Goal: Complete application form

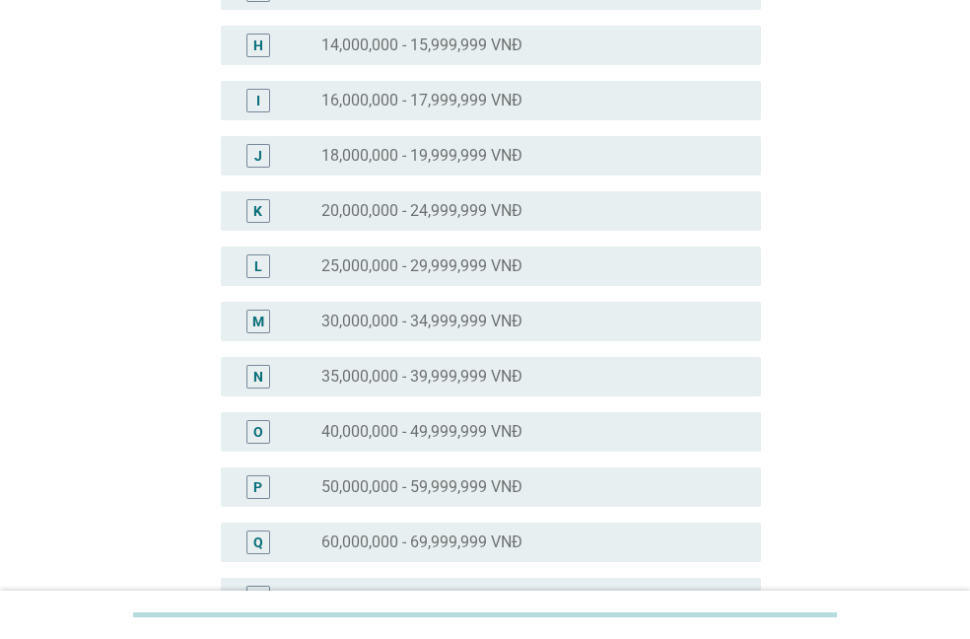
scroll to position [788, 0]
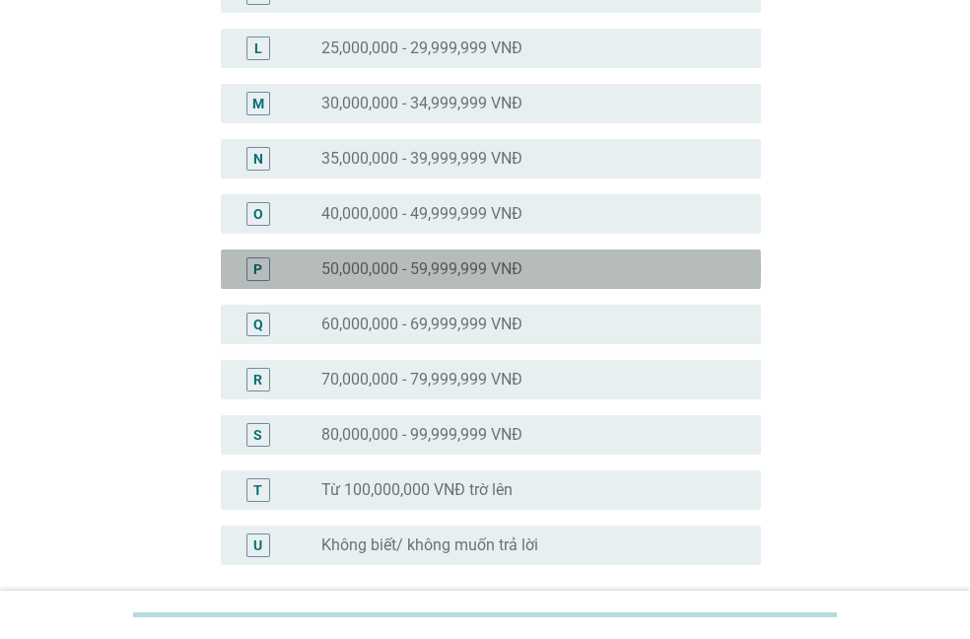
click at [456, 276] on label "50,000,000 - 59,999,999 VNĐ" at bounding box center [421, 269] width 201 height 20
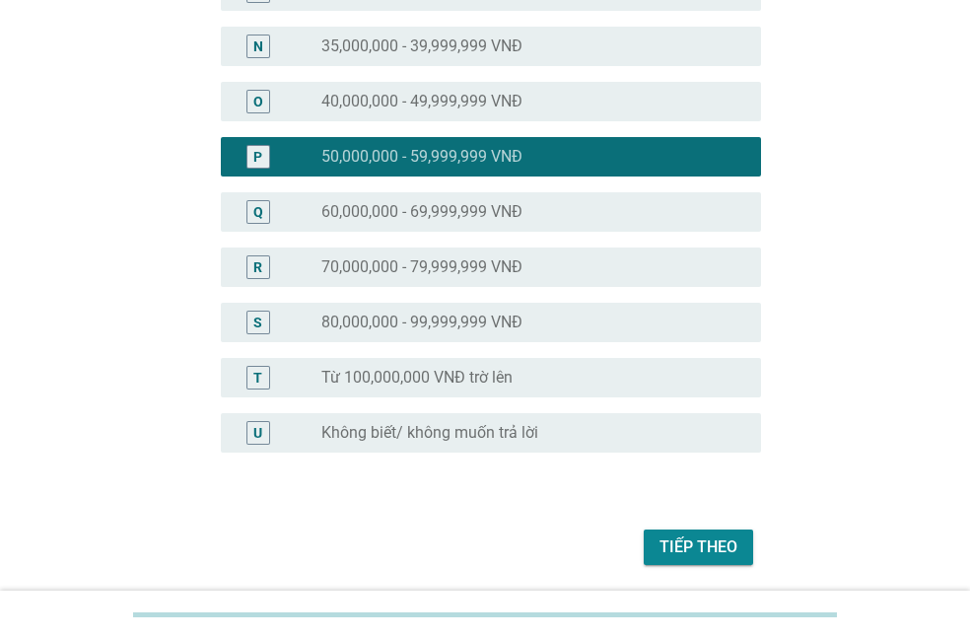
scroll to position [968, 0]
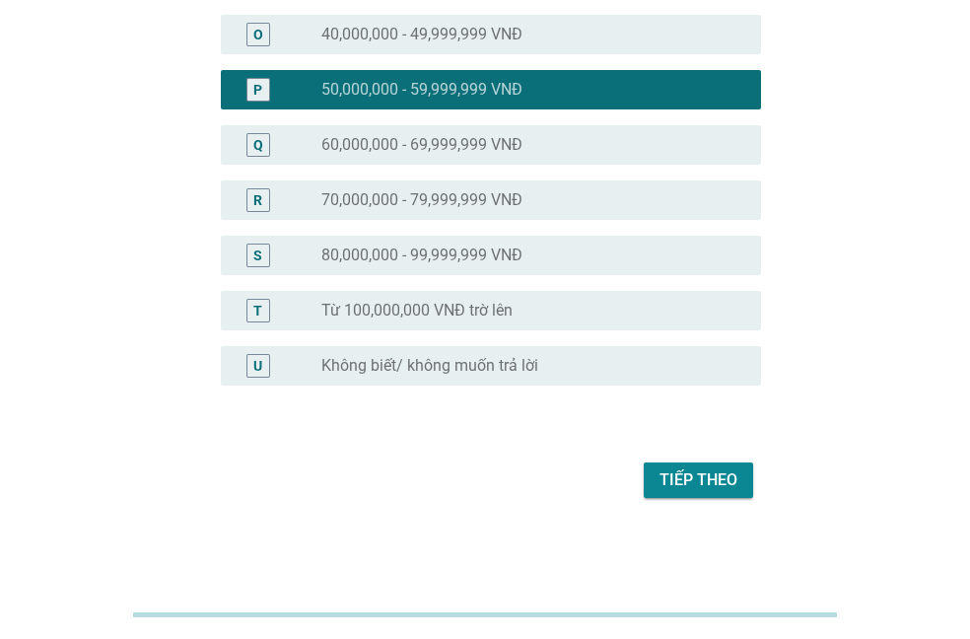
click at [678, 498] on div "Tiếp theo" at bounding box center [485, 479] width 552 height 47
click at [679, 493] on button "Tiếp theo" at bounding box center [698, 479] width 109 height 35
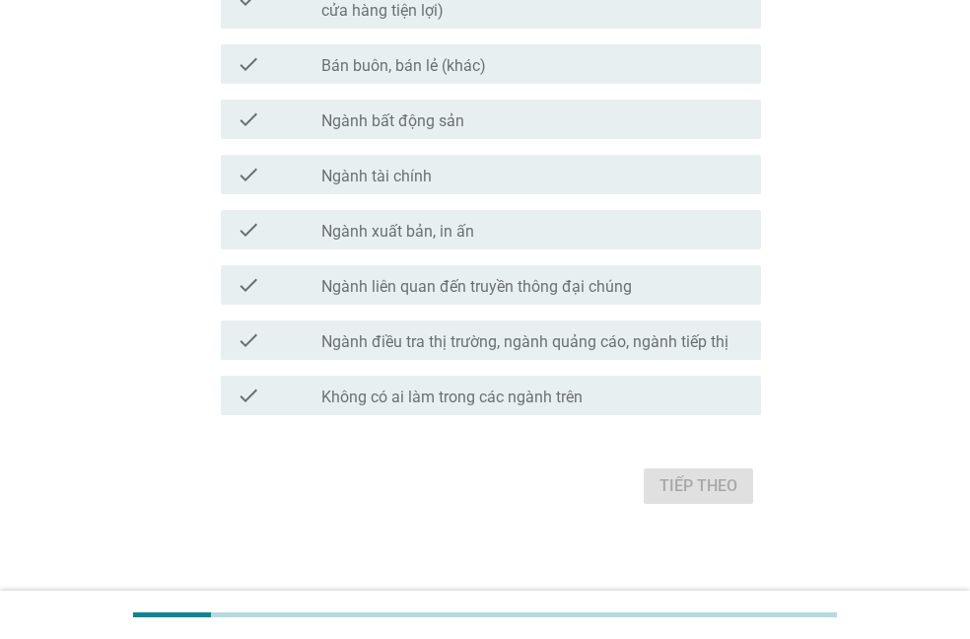
scroll to position [1071, 0]
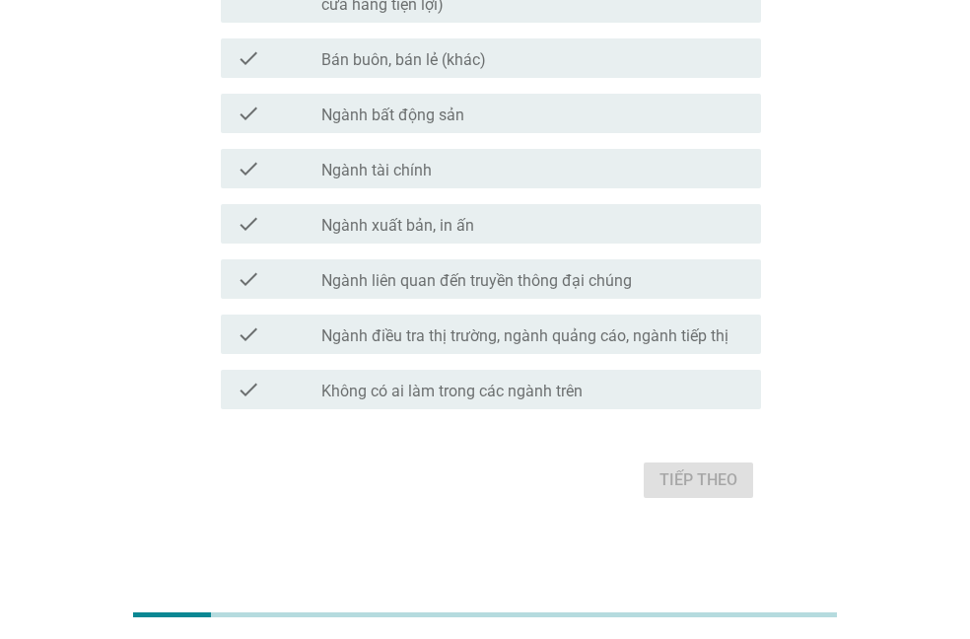
click at [393, 390] on label "Không có ai làm trong các ngành trên" at bounding box center [451, 391] width 261 height 20
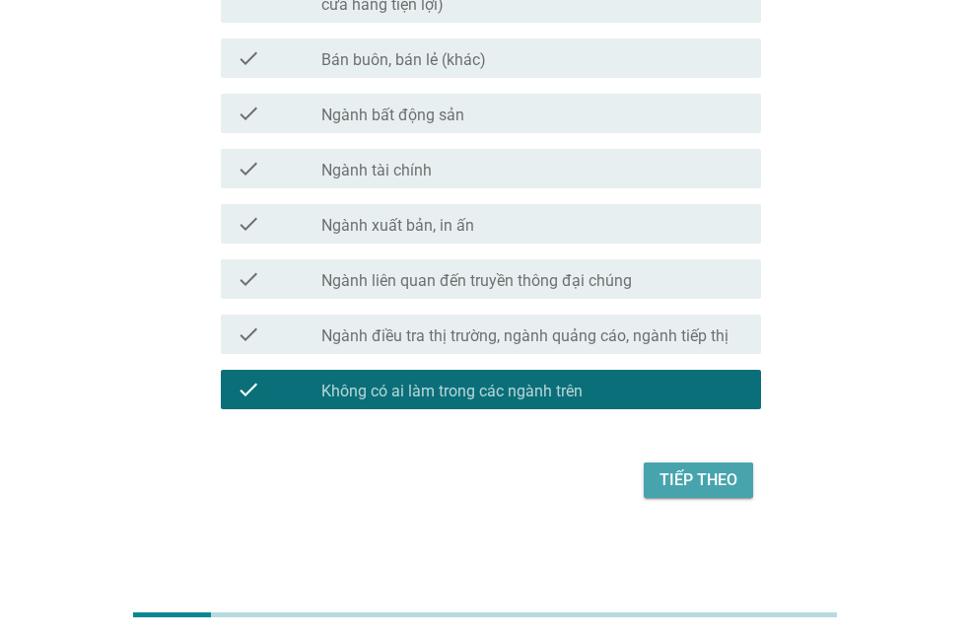
click at [719, 485] on div "Tiếp theo" at bounding box center [698, 480] width 78 height 24
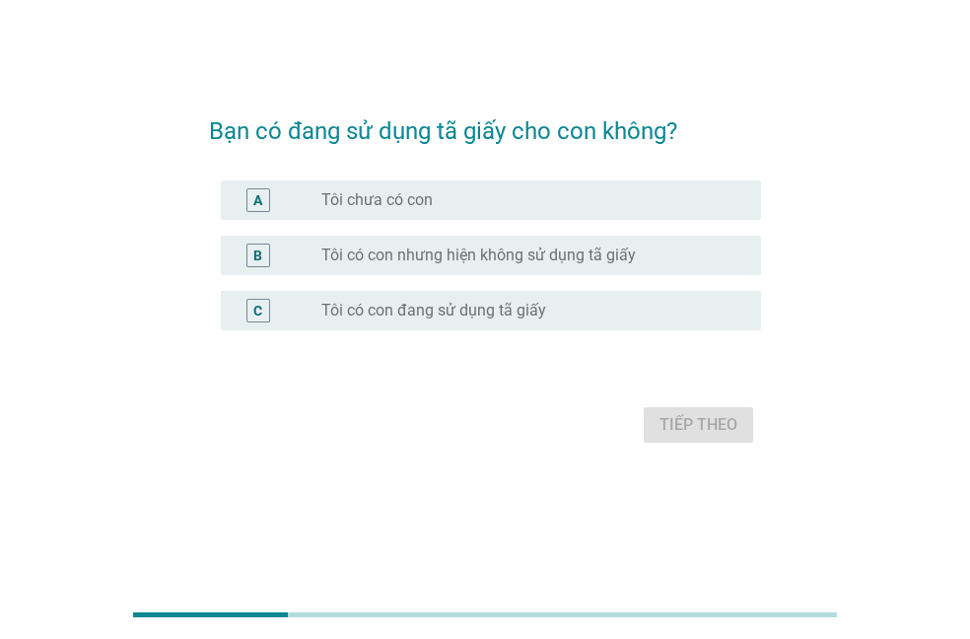
scroll to position [0, 0]
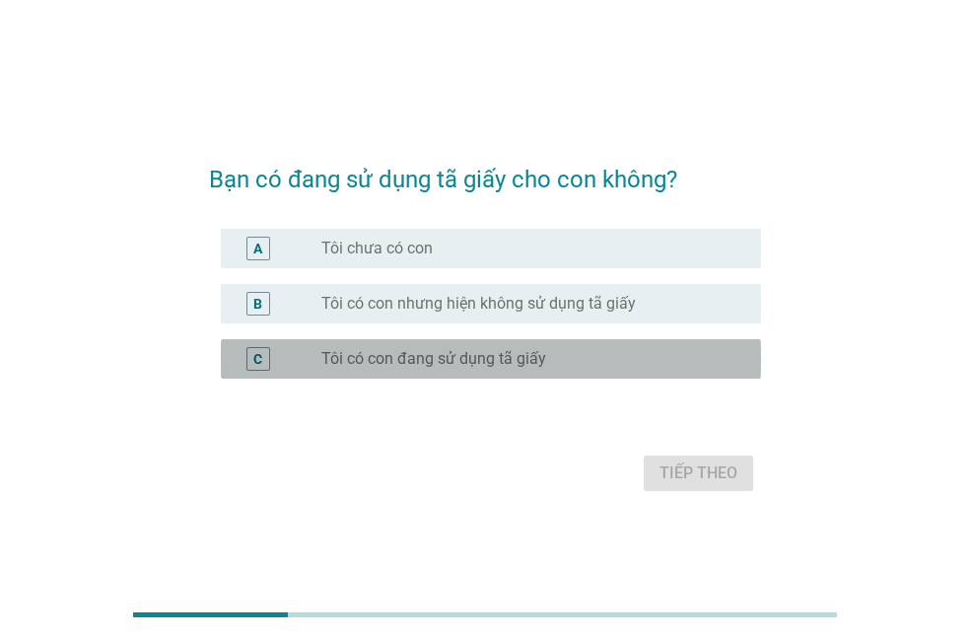
click at [505, 364] on label "Tôi có con đang sử dụng tã giấy" at bounding box center [433, 359] width 225 height 20
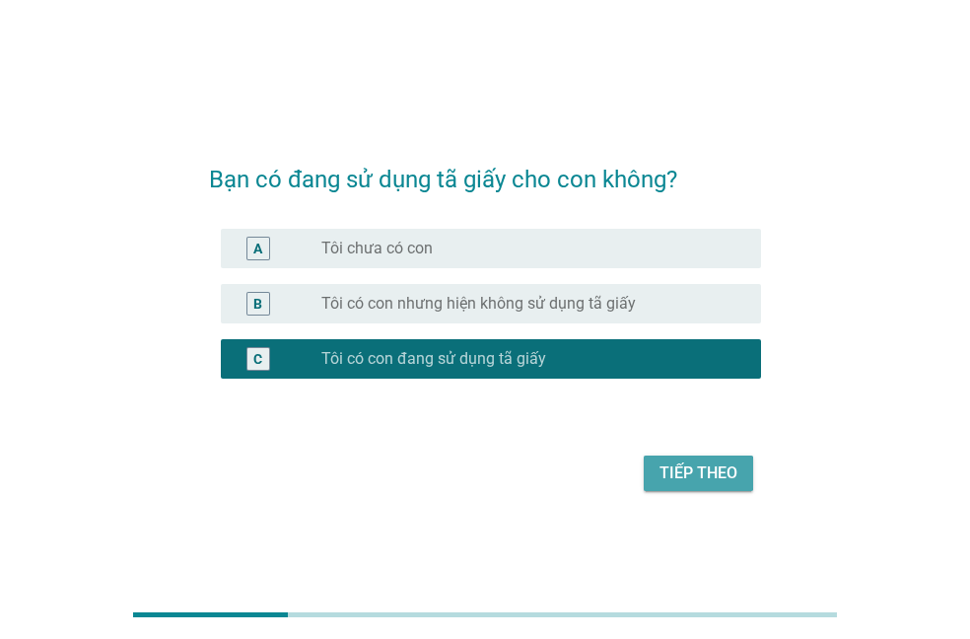
click at [718, 464] on div "Tiếp theo" at bounding box center [698, 473] width 78 height 24
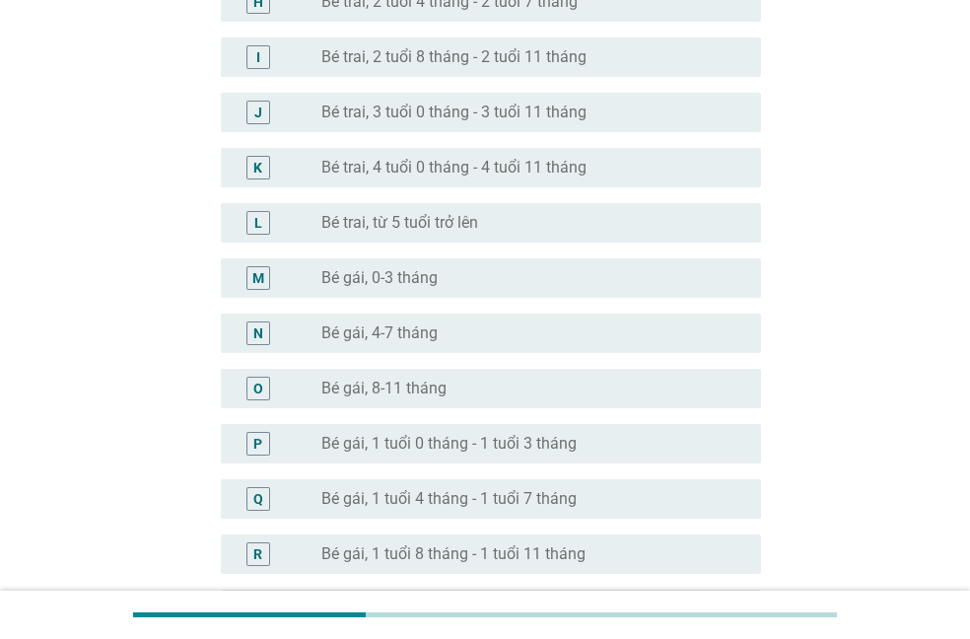
scroll to position [657, 0]
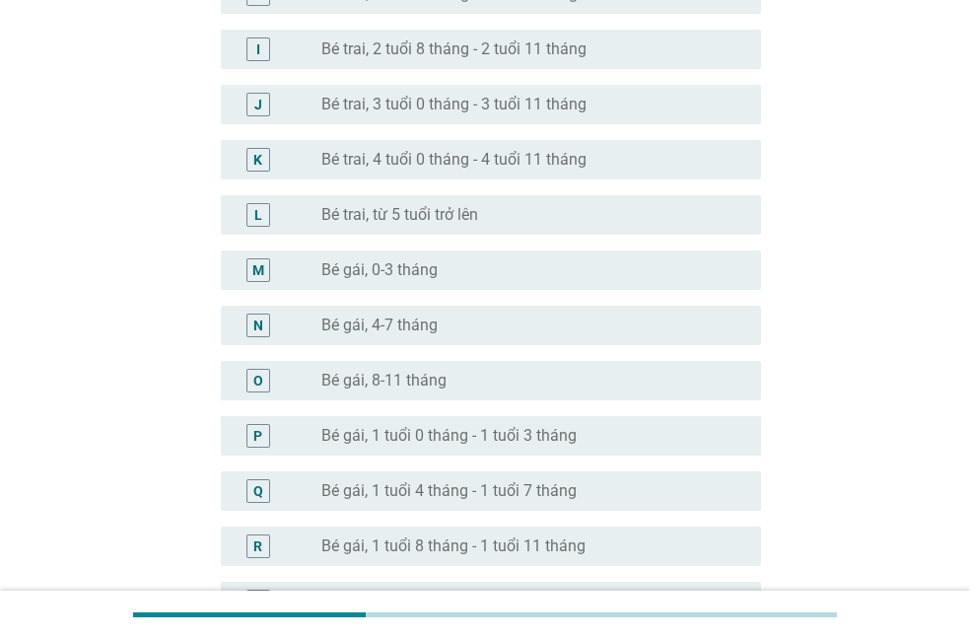
click at [510, 534] on div "radio_button_unchecked Bé gái, 1 tuổi 8 tháng - 1 tuổi 11 tháng" at bounding box center [533, 546] width 424 height 24
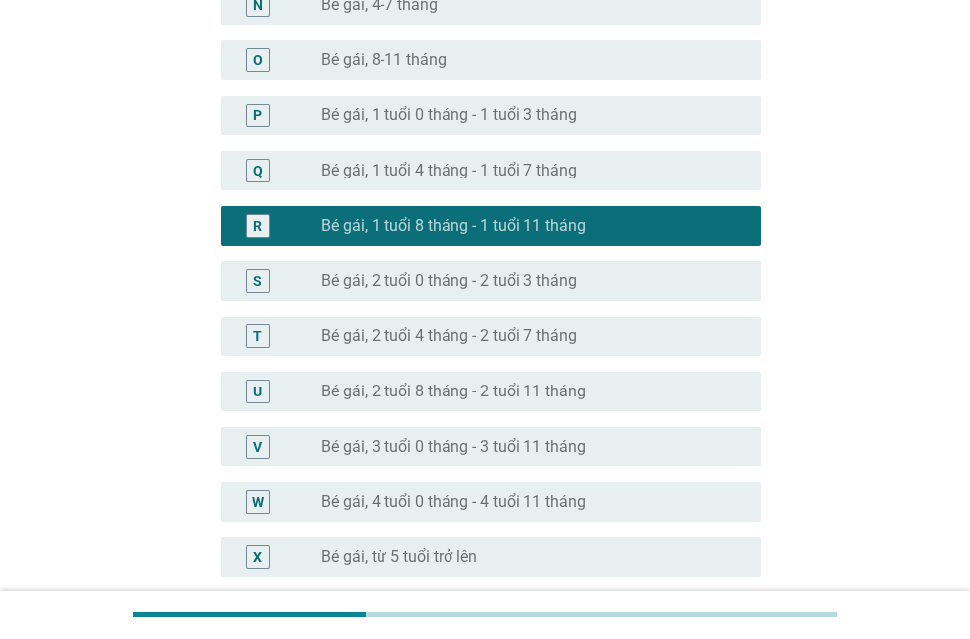
scroll to position [1169, 0]
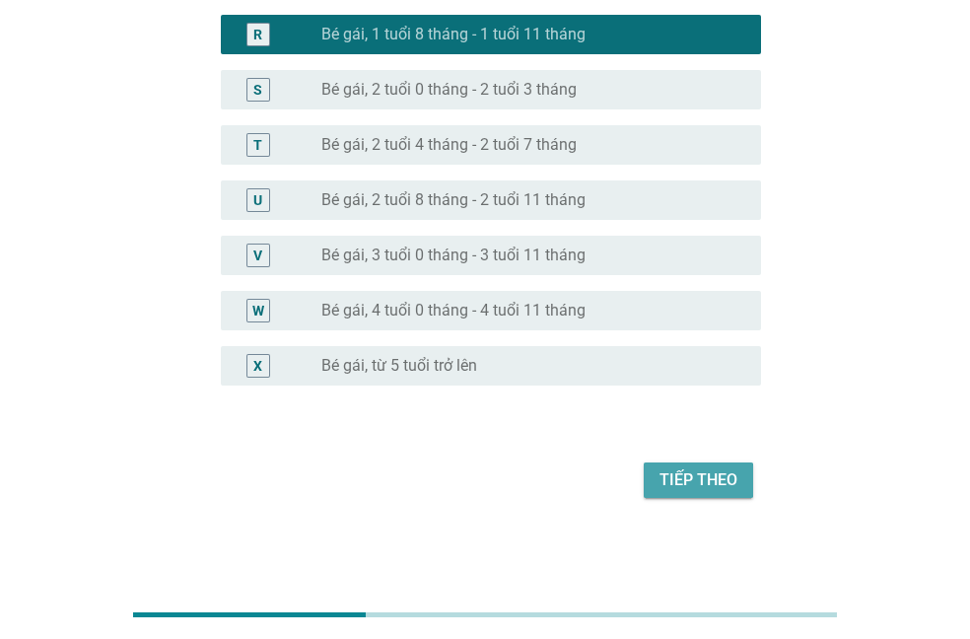
click at [689, 472] on div "Tiếp theo" at bounding box center [698, 480] width 78 height 24
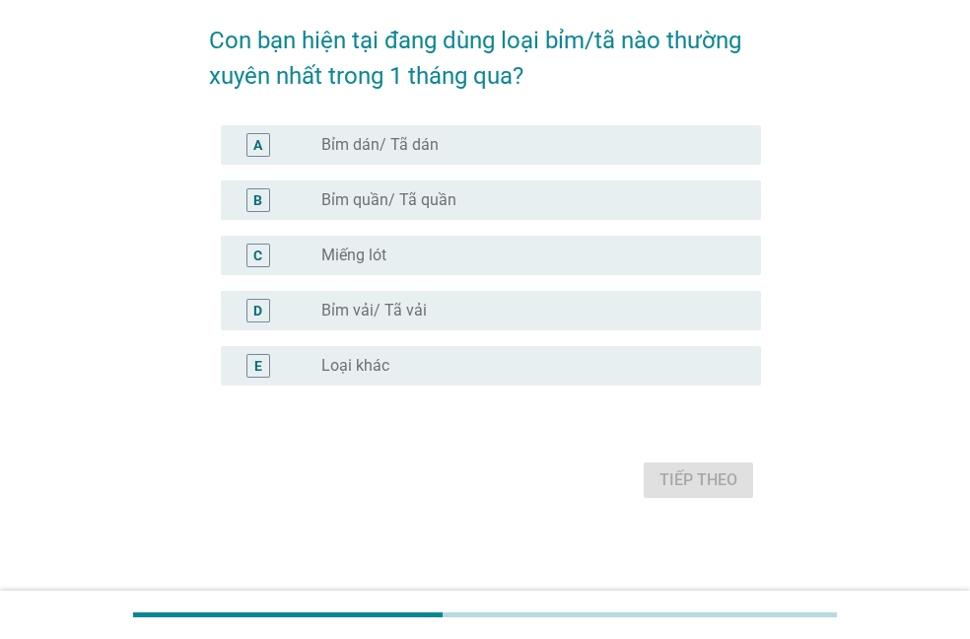
scroll to position [0, 0]
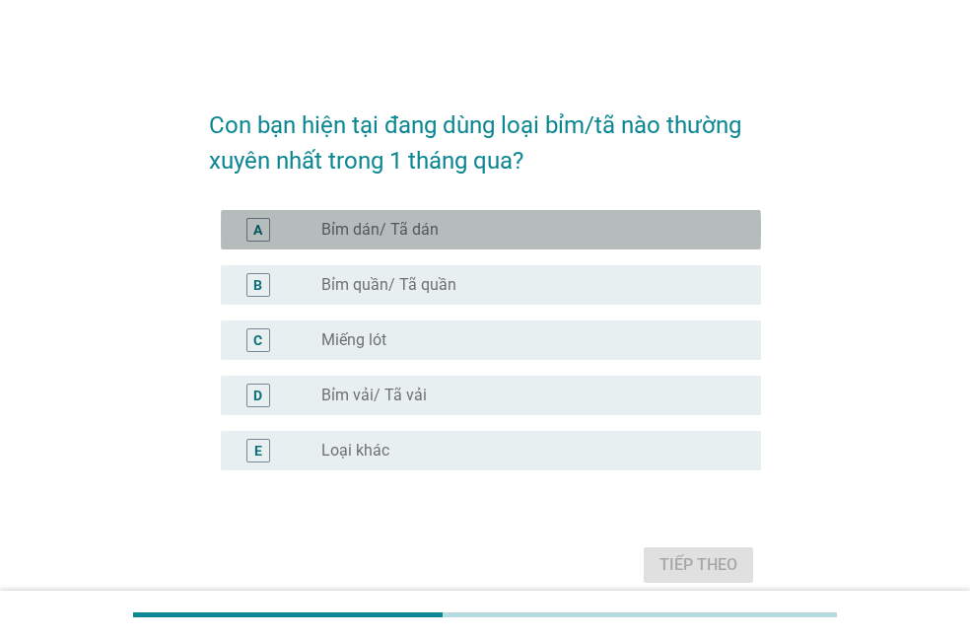
click at [440, 242] on div "A radio_button_unchecked Bỉm dán/ Tã dán" at bounding box center [491, 229] width 540 height 39
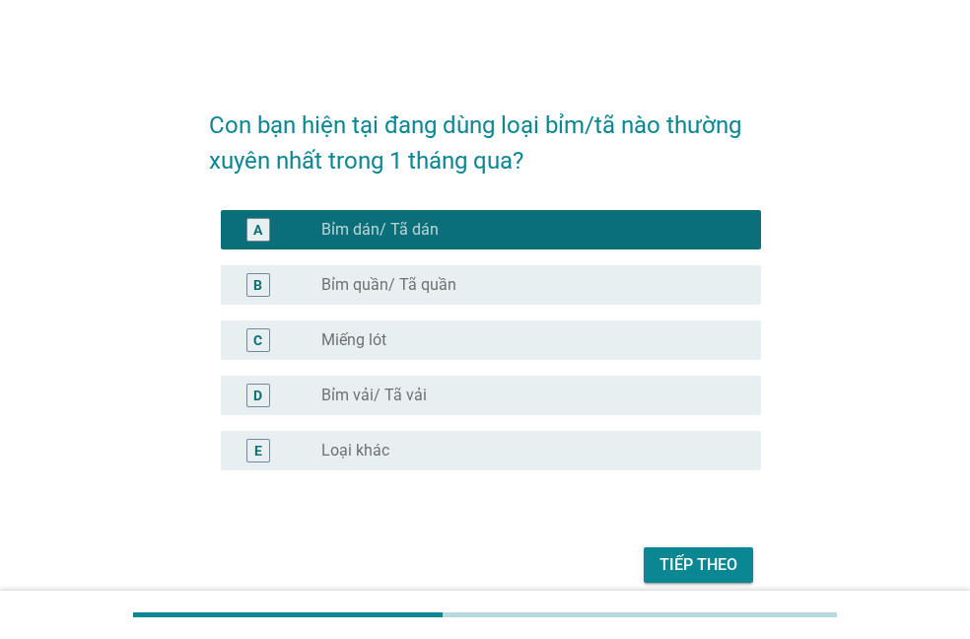
click at [440, 285] on label "Bỉm quần/ Tã quần" at bounding box center [388, 285] width 135 height 20
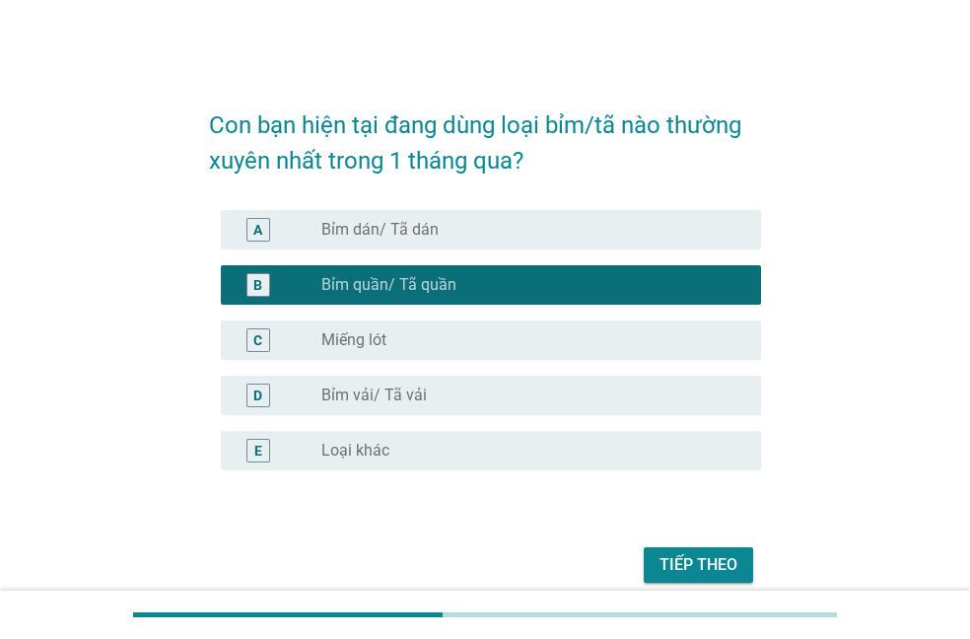
click at [670, 557] on div "Tiếp theo" at bounding box center [698, 565] width 78 height 24
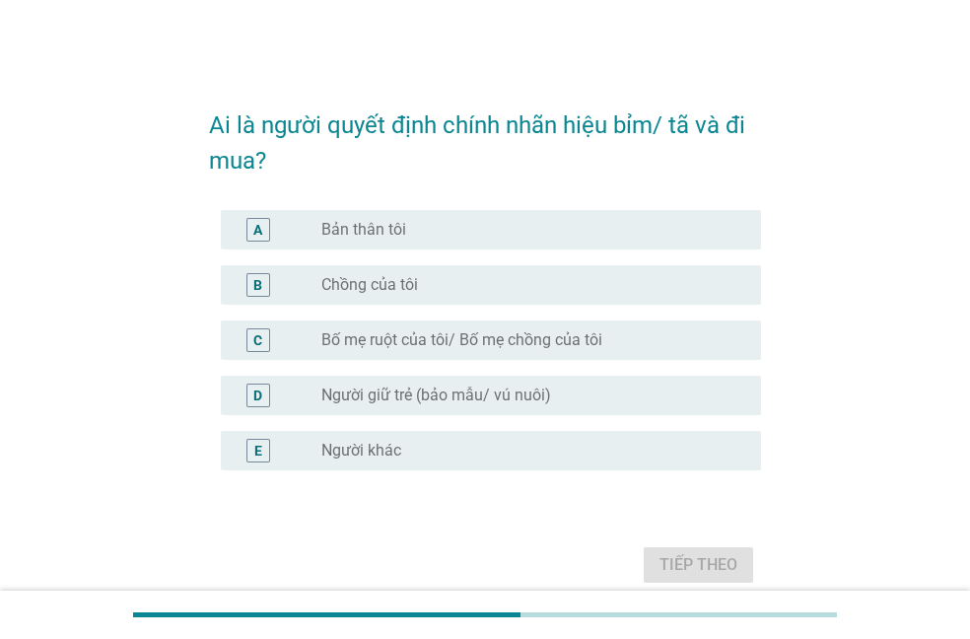
click at [449, 232] on div "radio_button_unchecked Bản thân tôi" at bounding box center [525, 230] width 408 height 20
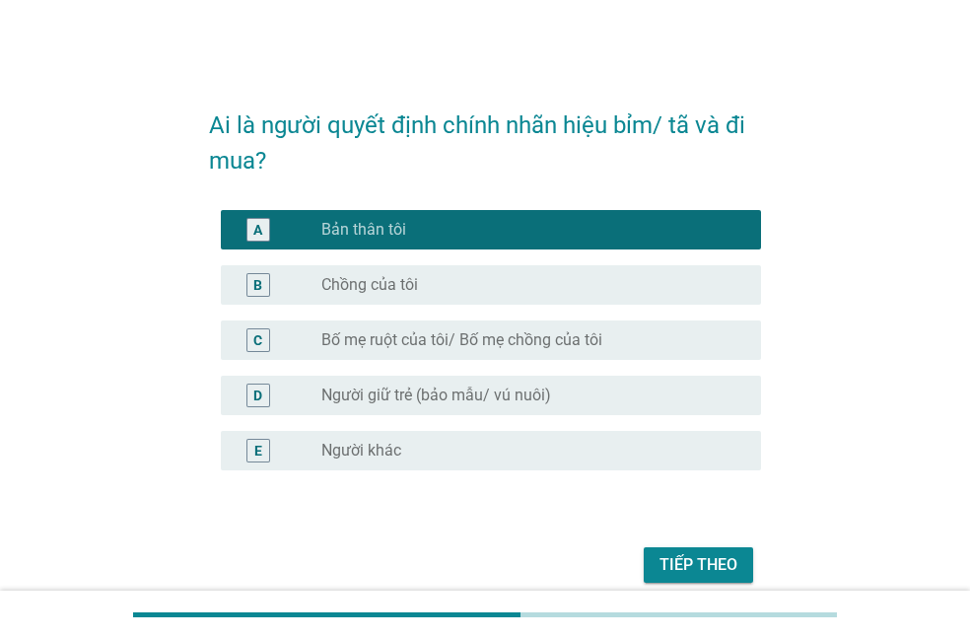
click at [718, 579] on button "Tiếp theo" at bounding box center [698, 564] width 109 height 35
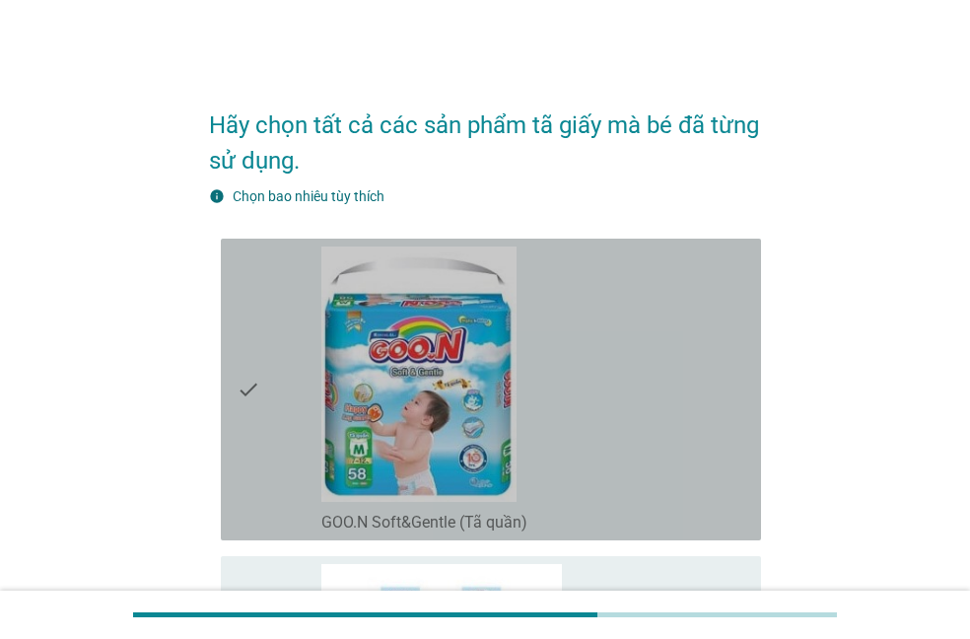
click at [619, 427] on div "check_box_outline_blank GOO.N Soft&Gentle (Tã quần)" at bounding box center [533, 389] width 424 height 286
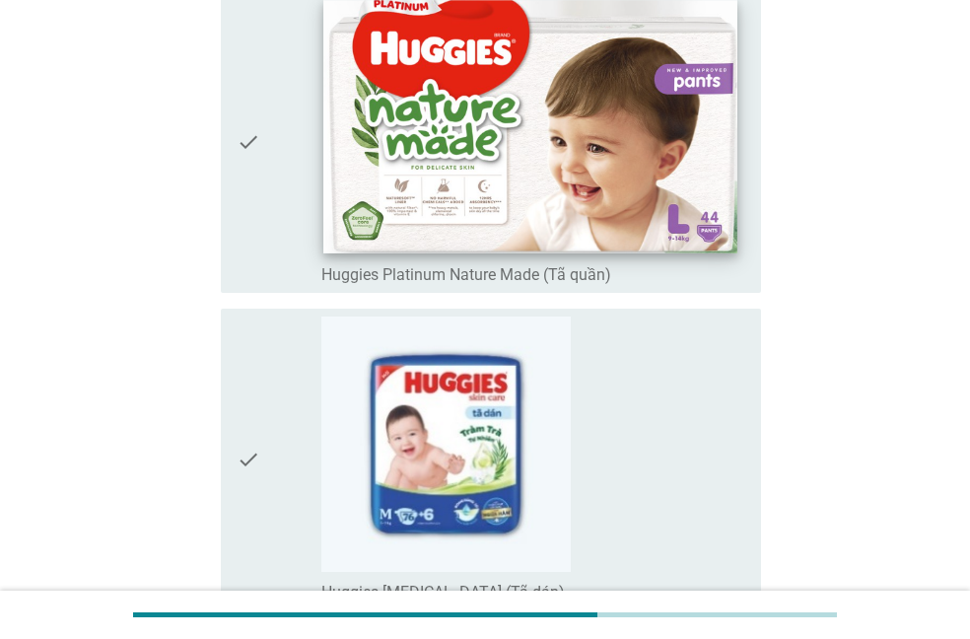
scroll to position [4730, 0]
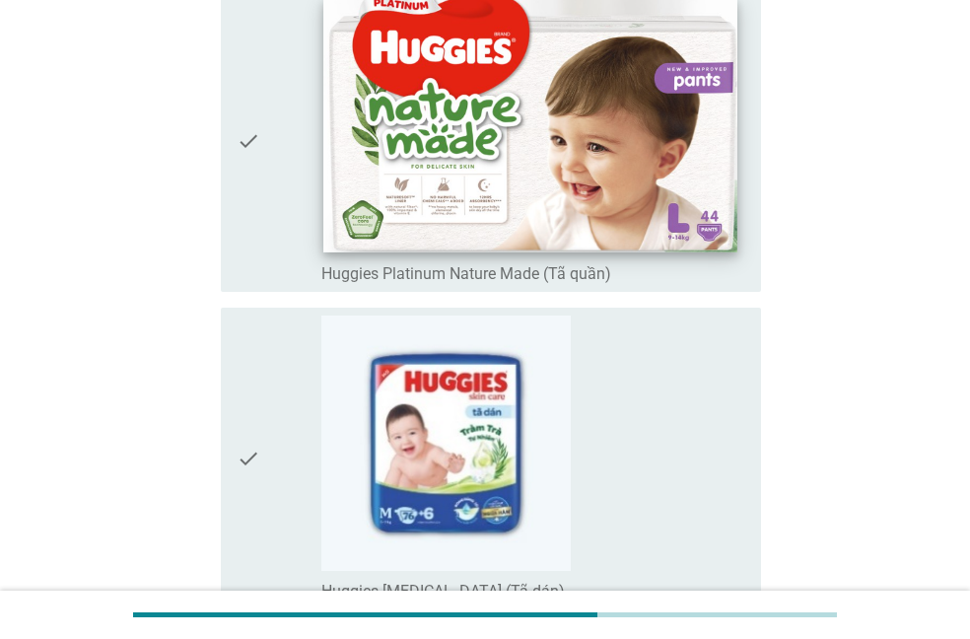
click at [657, 213] on img at bounding box center [529, 125] width 413 height 253
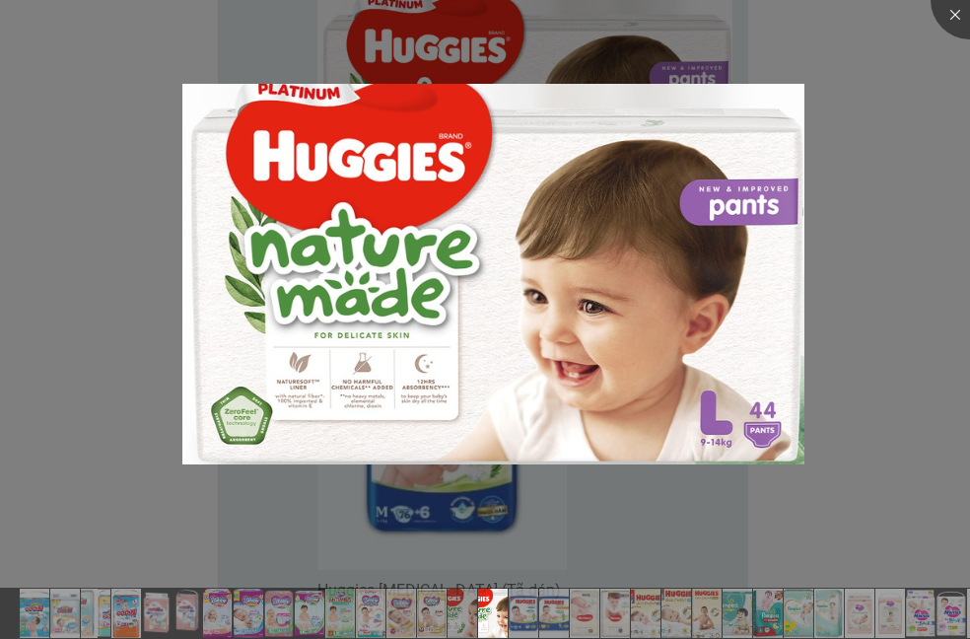
click at [881, 294] on div at bounding box center [485, 319] width 970 height 639
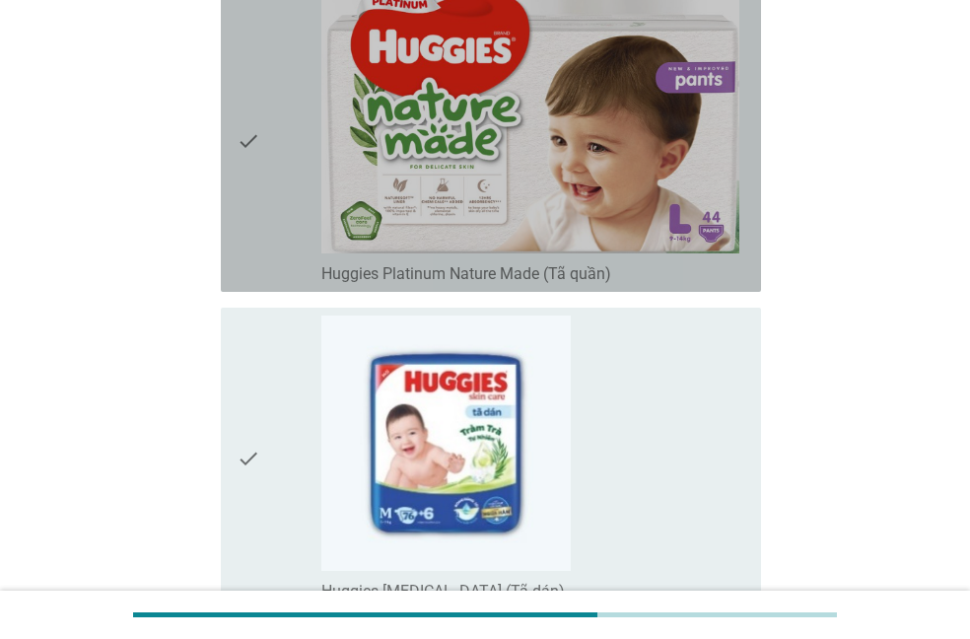
click at [244, 141] on icon "check" at bounding box center [249, 141] width 24 height 286
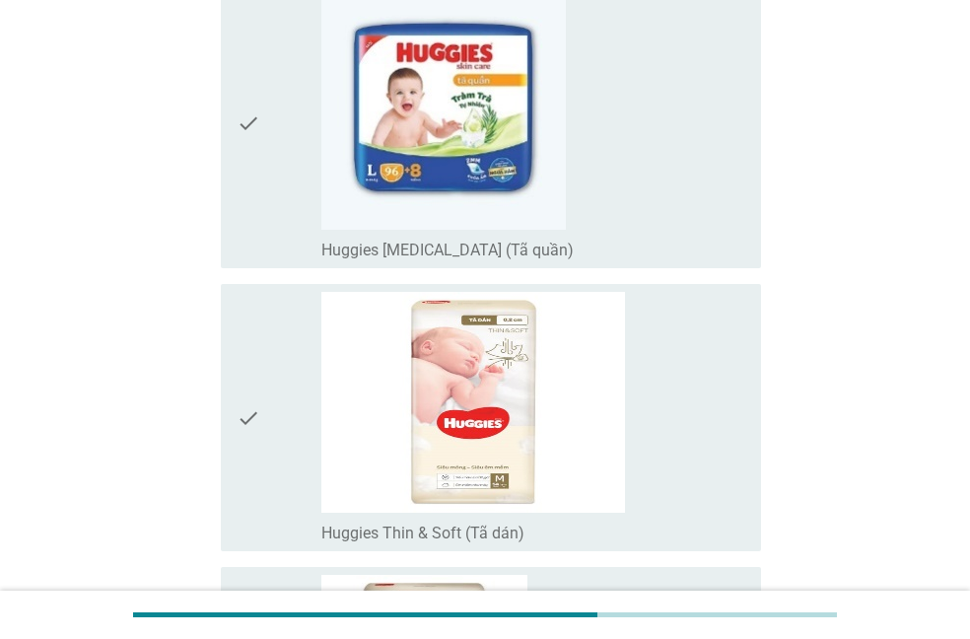
scroll to position [5388, 0]
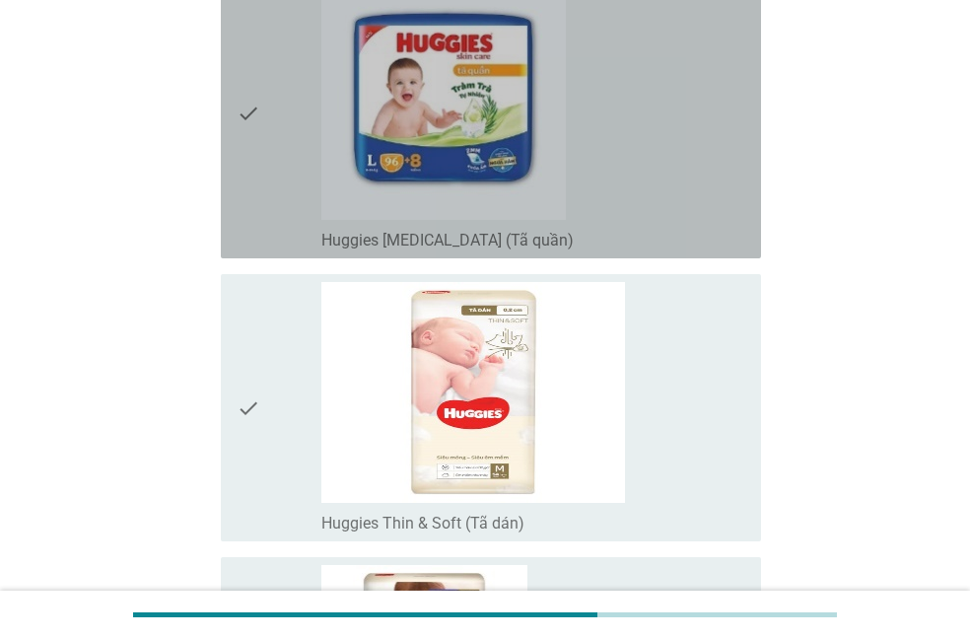
drag, startPoint x: 245, startPoint y: 117, endPoint x: 264, endPoint y: 146, distance: 34.2
click at [252, 138] on icon "check" at bounding box center [249, 112] width 24 height 275
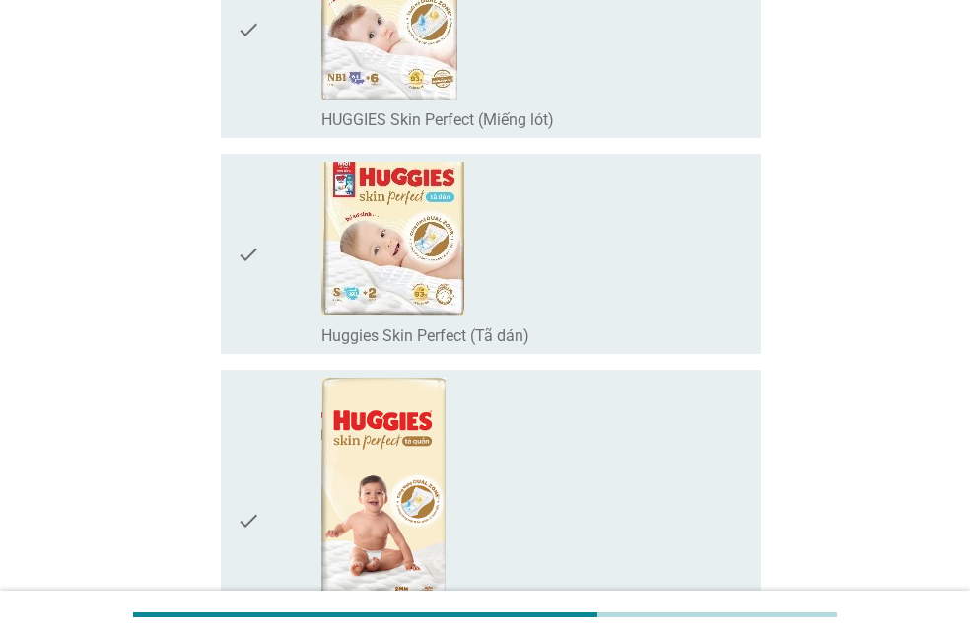
scroll to position [6438, 0]
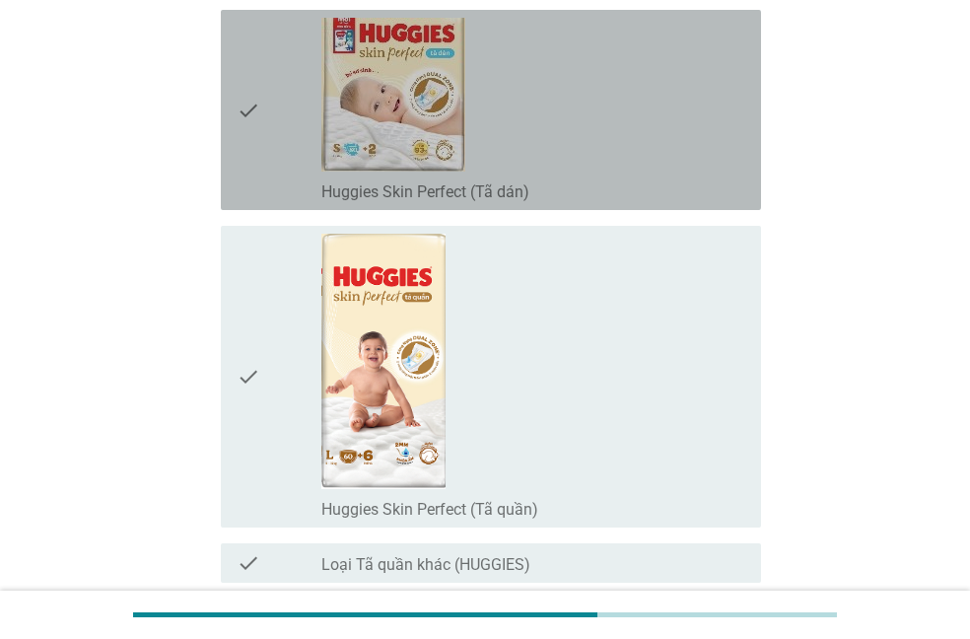
click at [254, 128] on icon "check" at bounding box center [249, 110] width 24 height 184
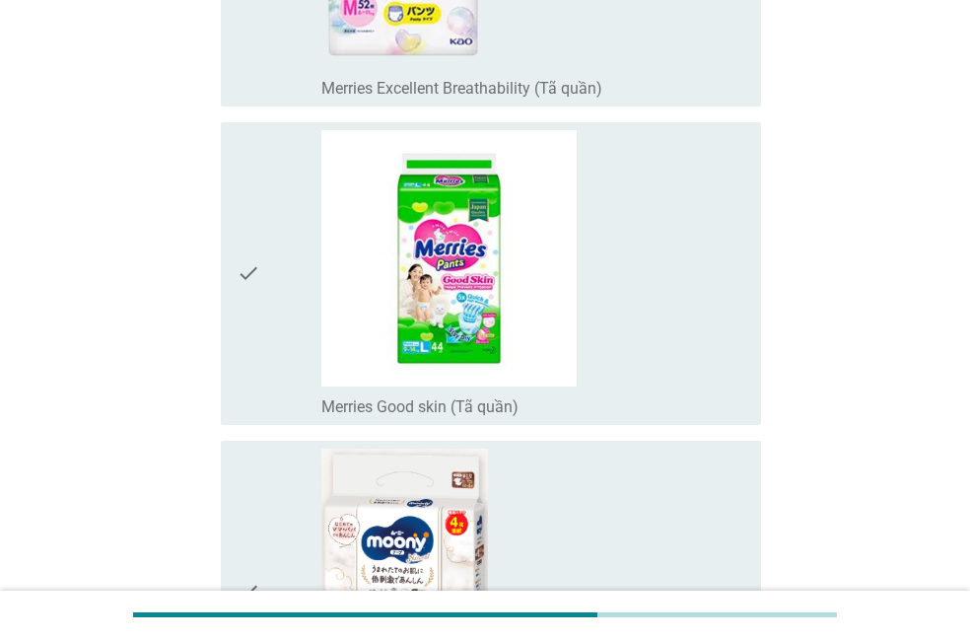
scroll to position [9330, 0]
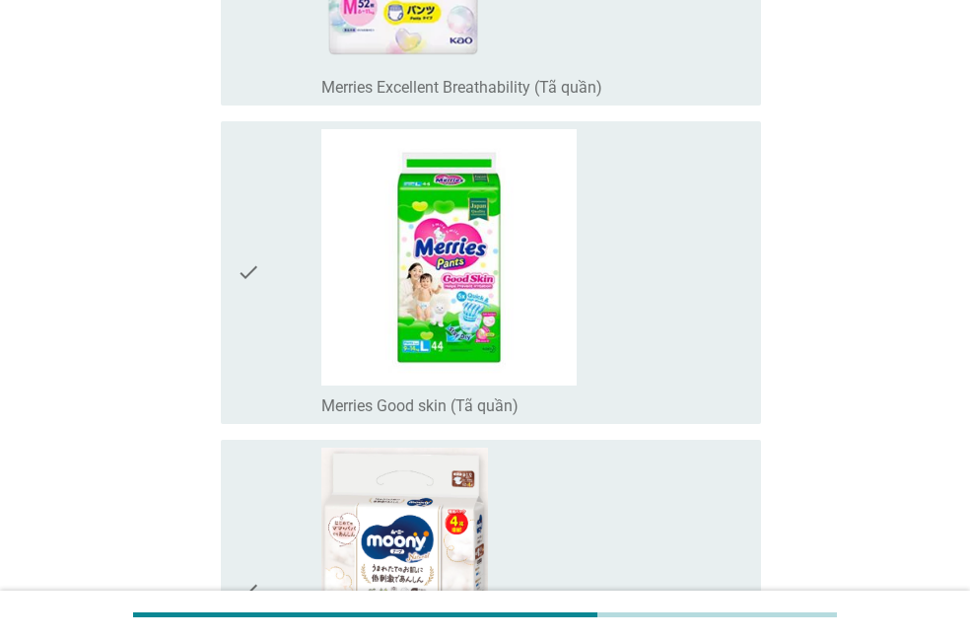
click at [268, 285] on div "check" at bounding box center [279, 272] width 85 height 286
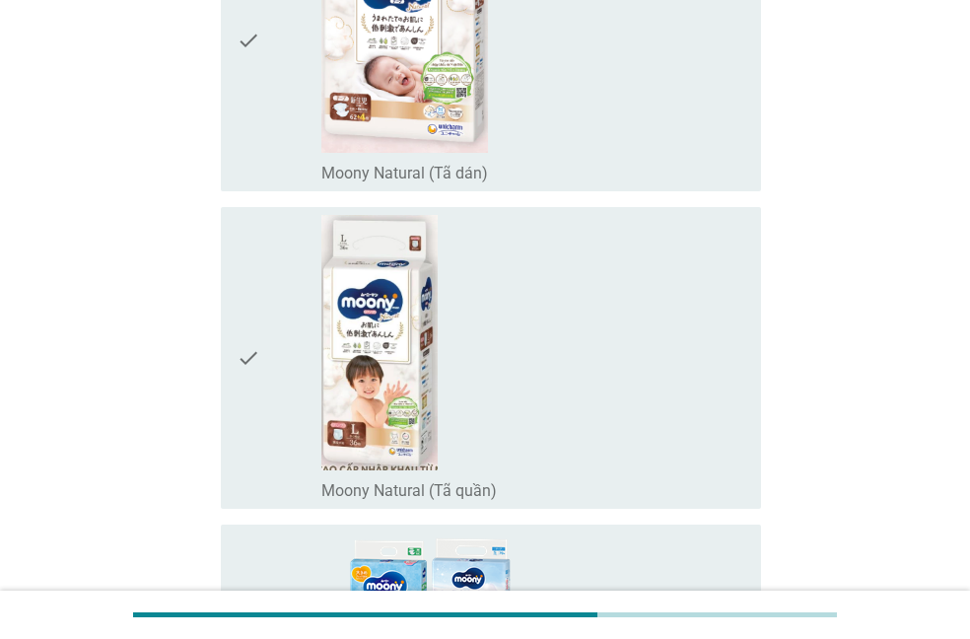
scroll to position [10380, 0]
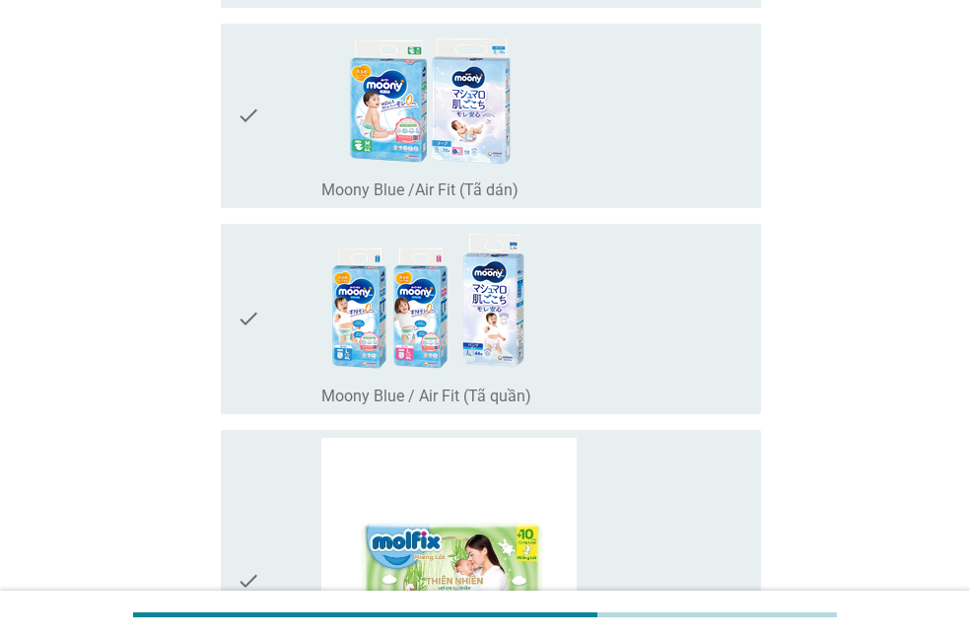
drag, startPoint x: 967, startPoint y: 470, endPoint x: 963, endPoint y: 518, distance: 48.5
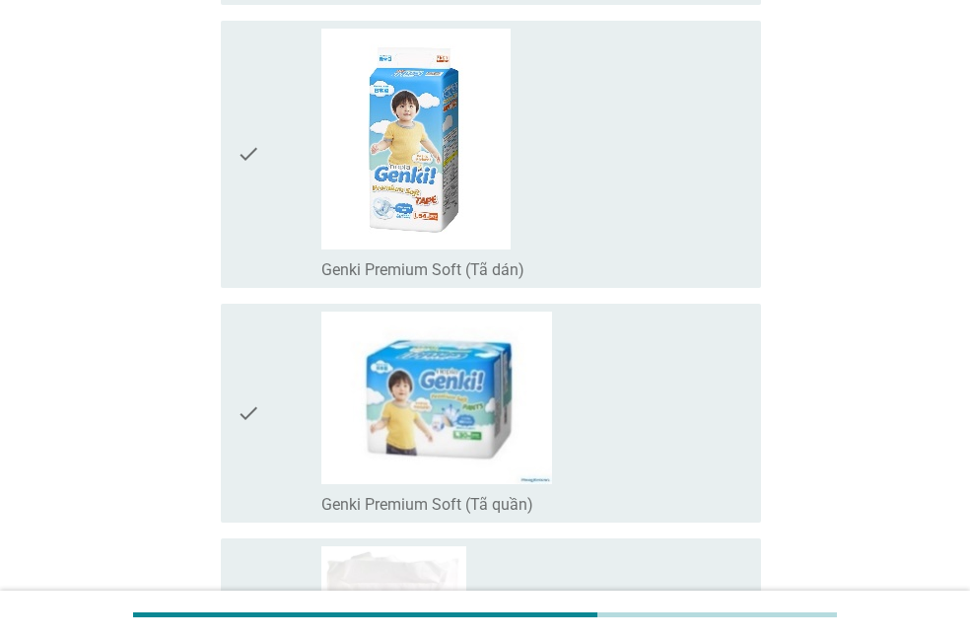
scroll to position [14710, 0]
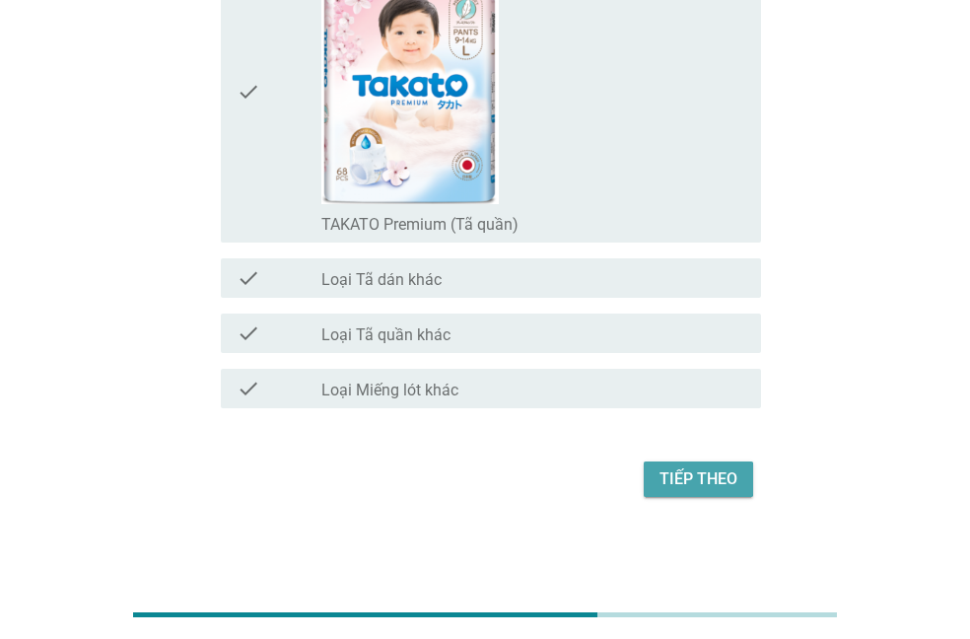
click at [748, 482] on button "Tiếp theo" at bounding box center [698, 478] width 109 height 35
